Goal: Navigation & Orientation: Find specific page/section

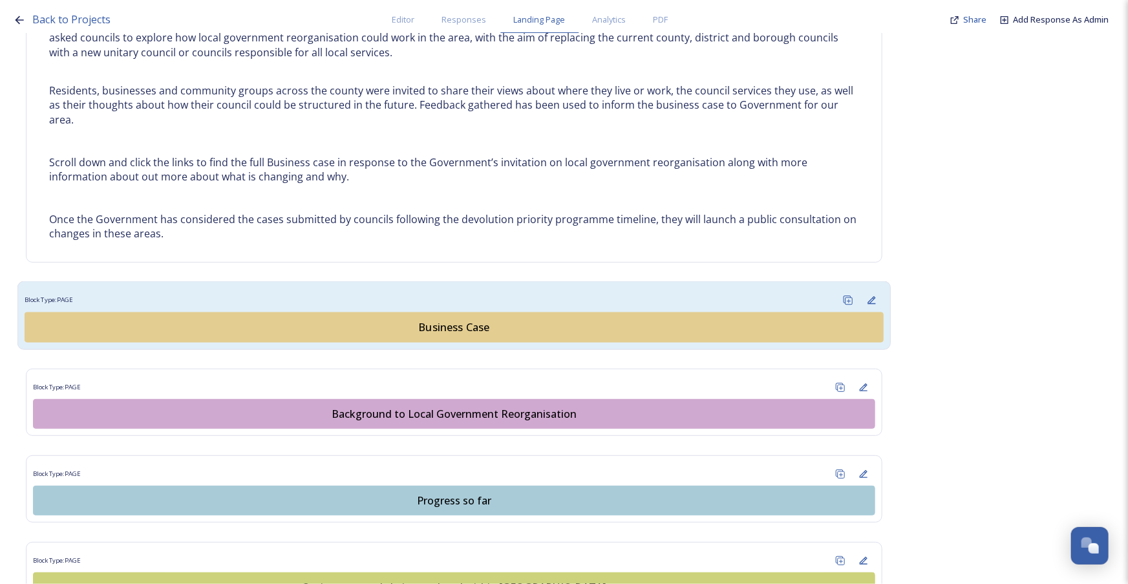
scroll to position [637, 0]
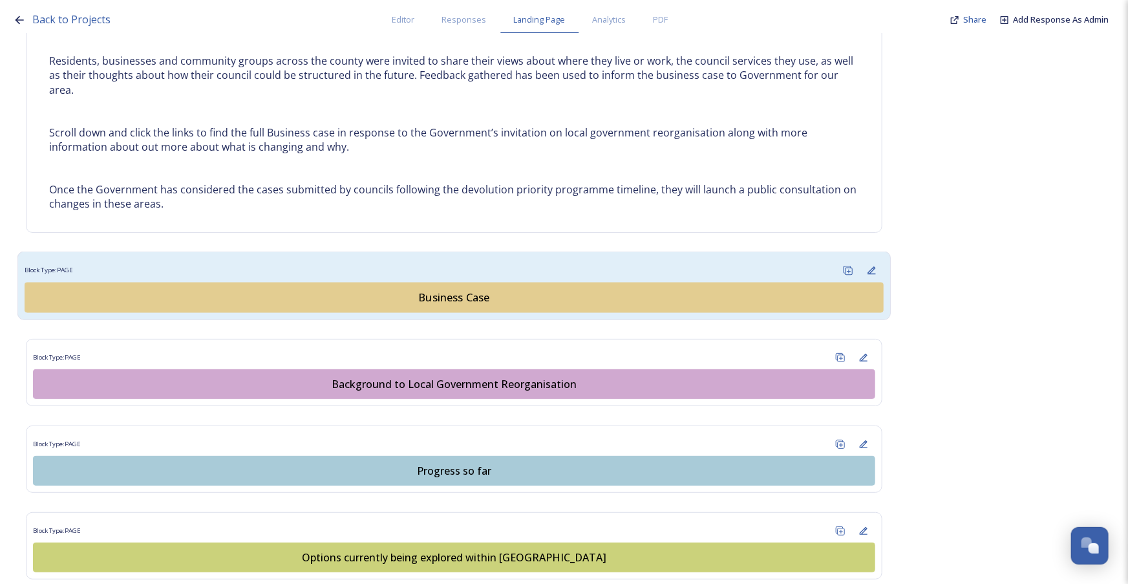
click at [446, 305] on button "Business Case" at bounding box center [454, 298] width 859 height 30
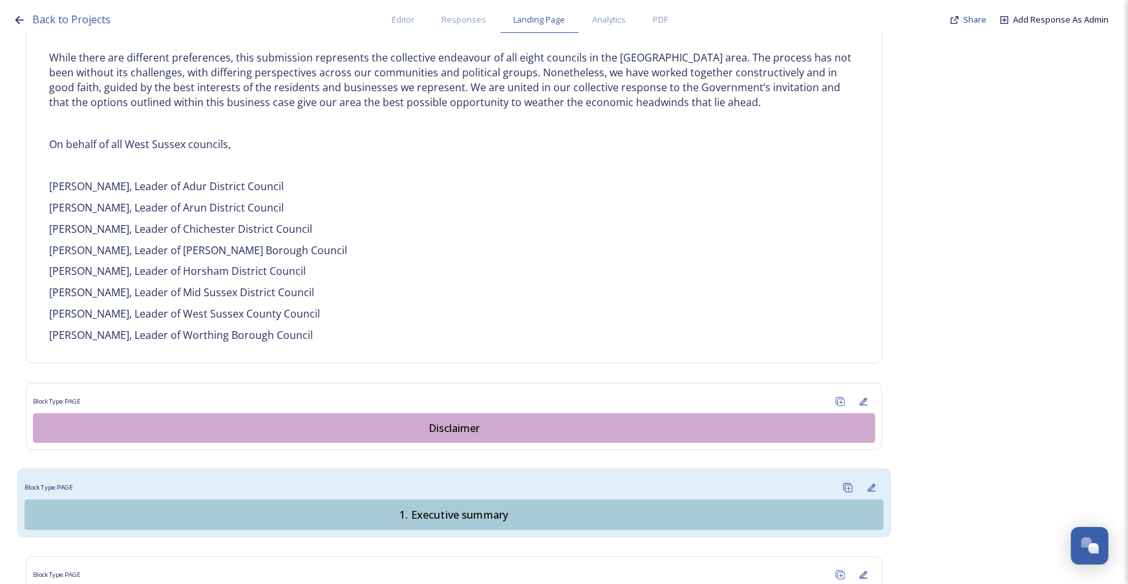
scroll to position [940, 0]
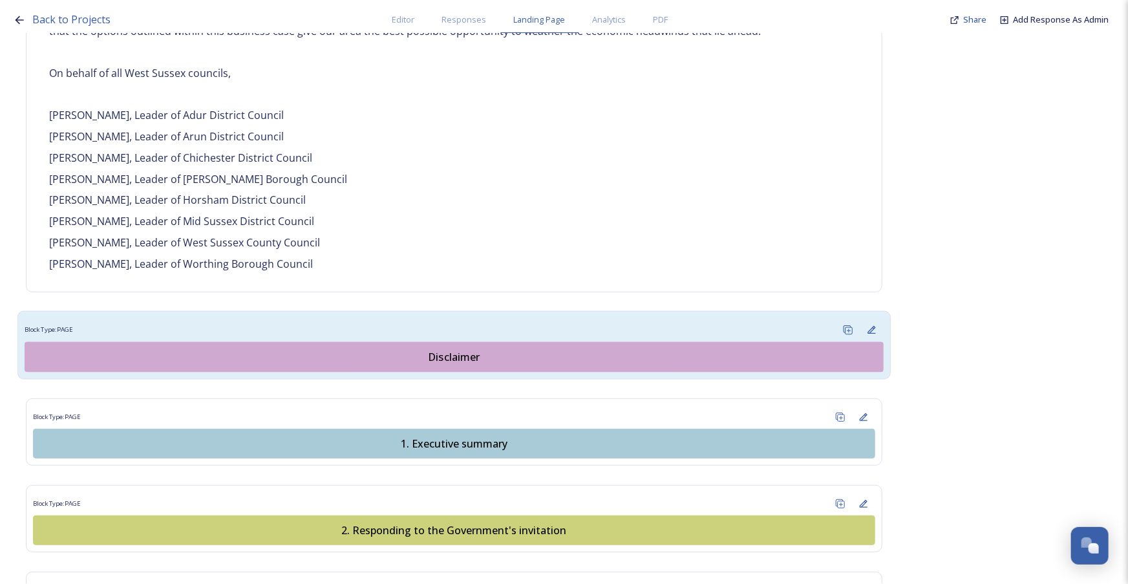
click at [411, 349] on div "Disclaimer" at bounding box center [454, 357] width 845 height 16
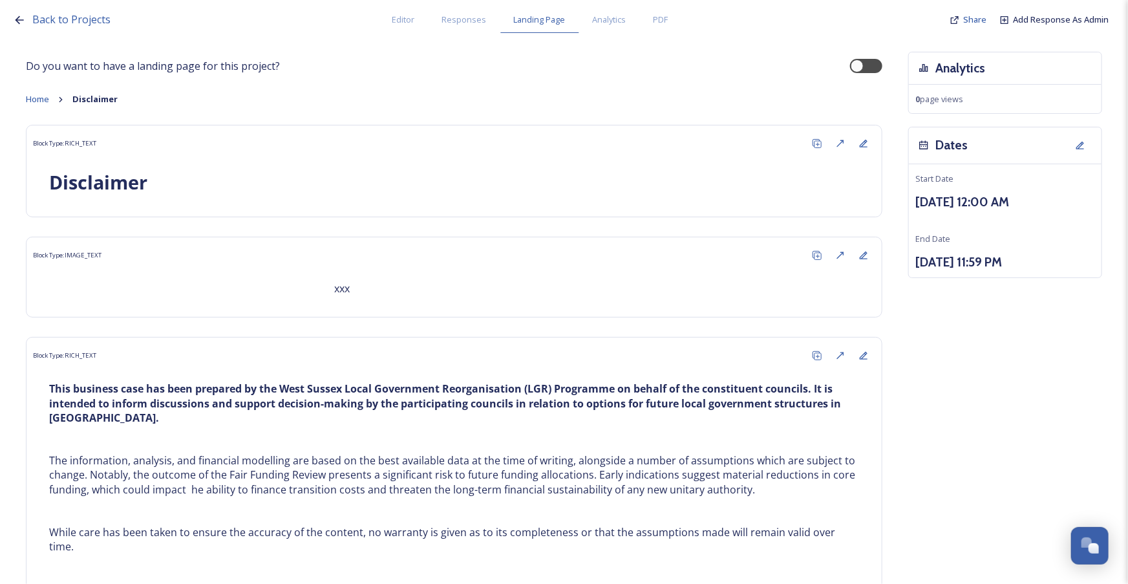
scroll to position [120, 0]
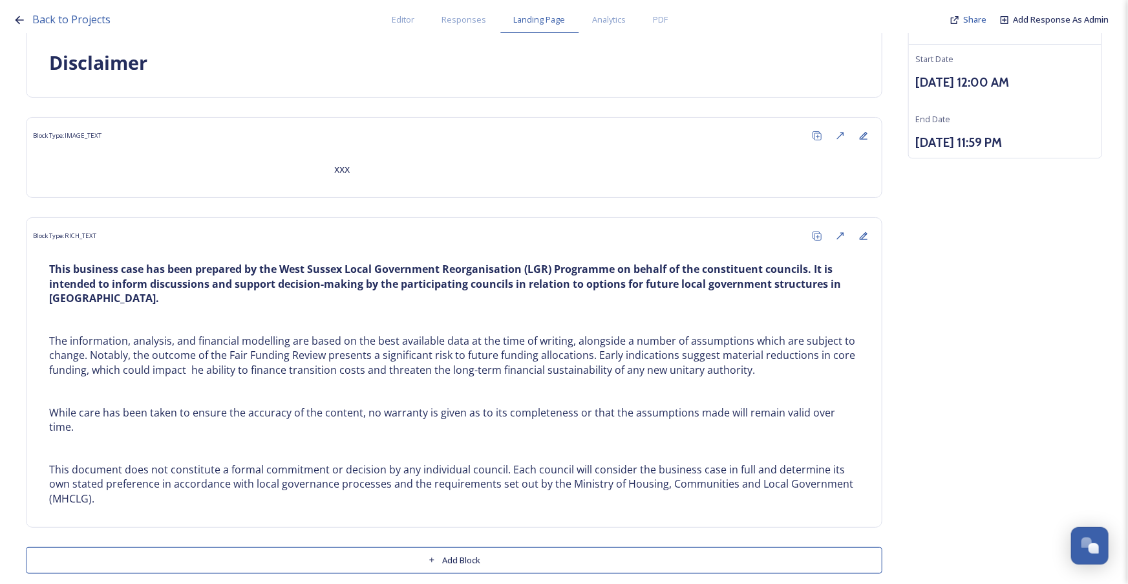
click at [18, 16] on icon at bounding box center [19, 20] width 13 height 13
click at [68, 15] on span "Back to Projects" at bounding box center [71, 19] width 78 height 14
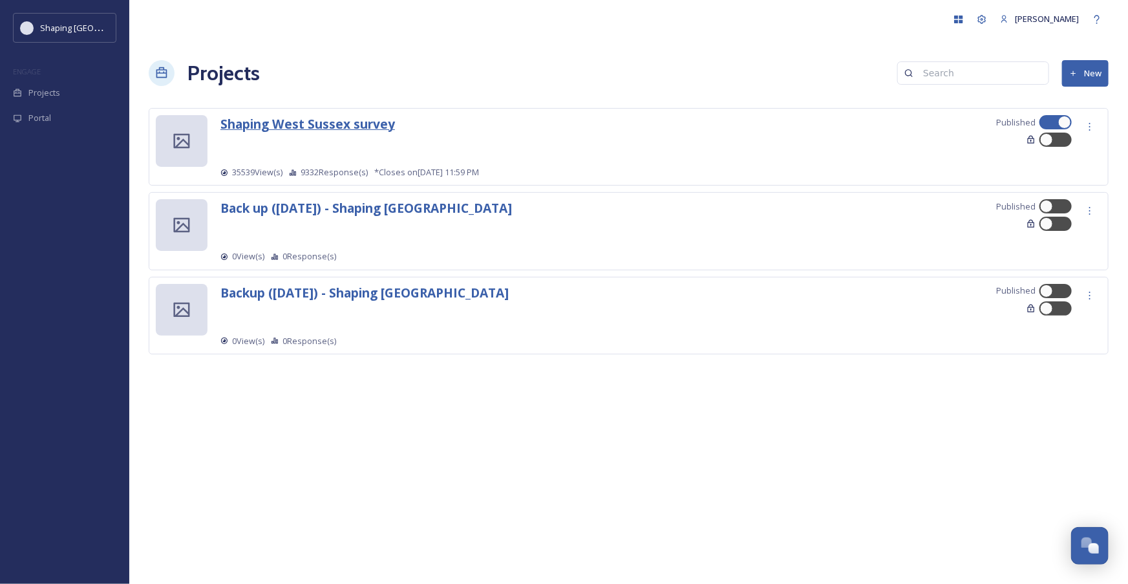
click at [299, 125] on strong "Shaping West Sussex survey" at bounding box center [307, 123] width 175 height 17
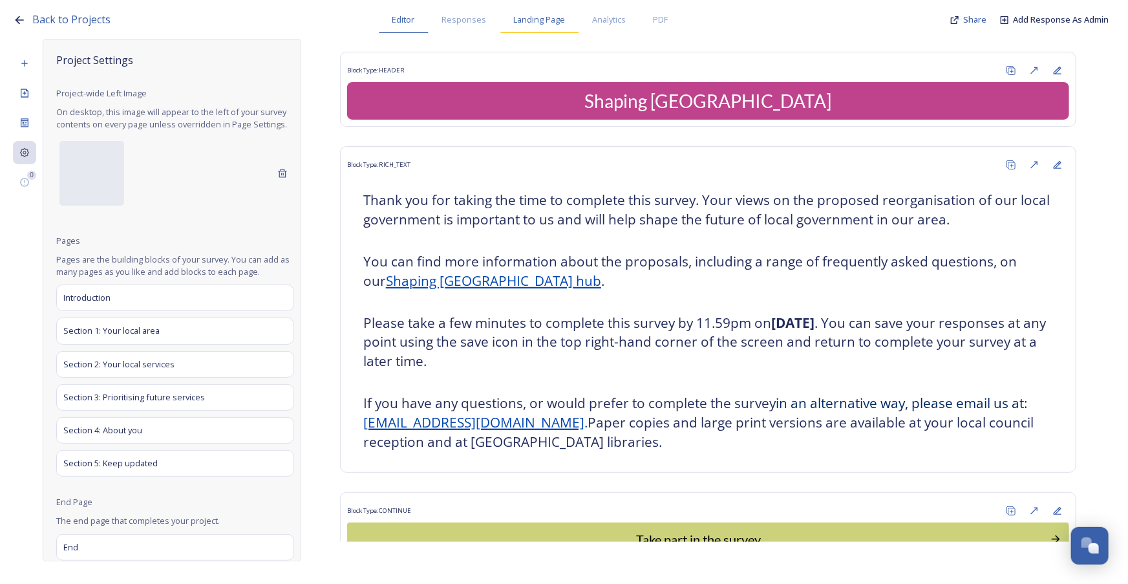
click at [524, 23] on span "Landing Page" at bounding box center [540, 20] width 52 height 12
